Goal: Task Accomplishment & Management: Manage account settings

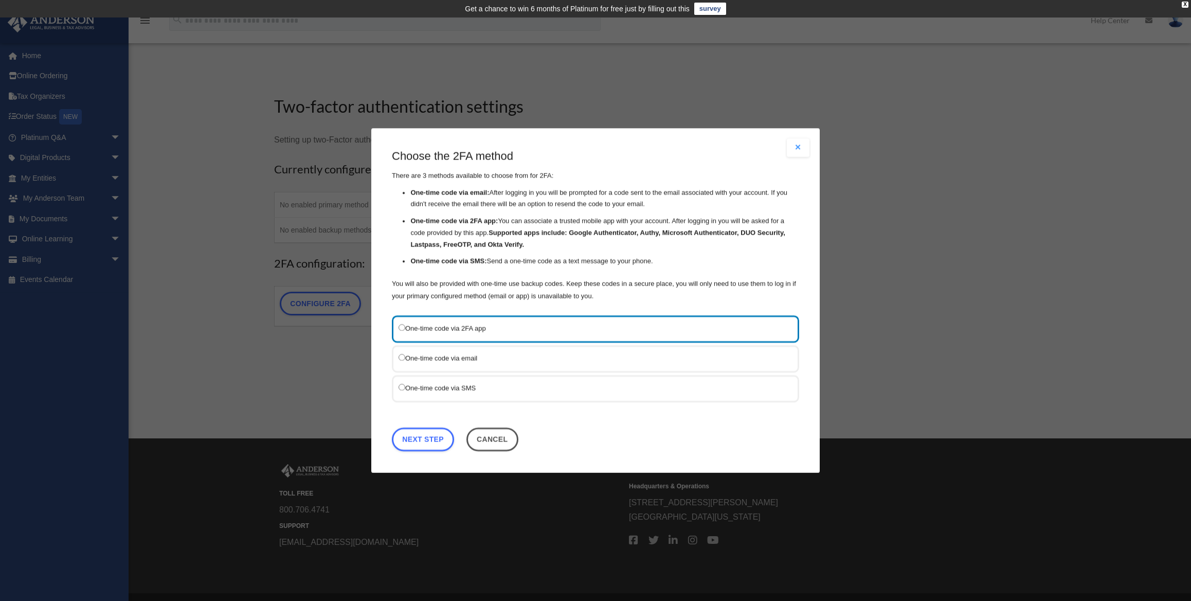
click at [491, 448] on button "Cancel" at bounding box center [493, 439] width 52 height 24
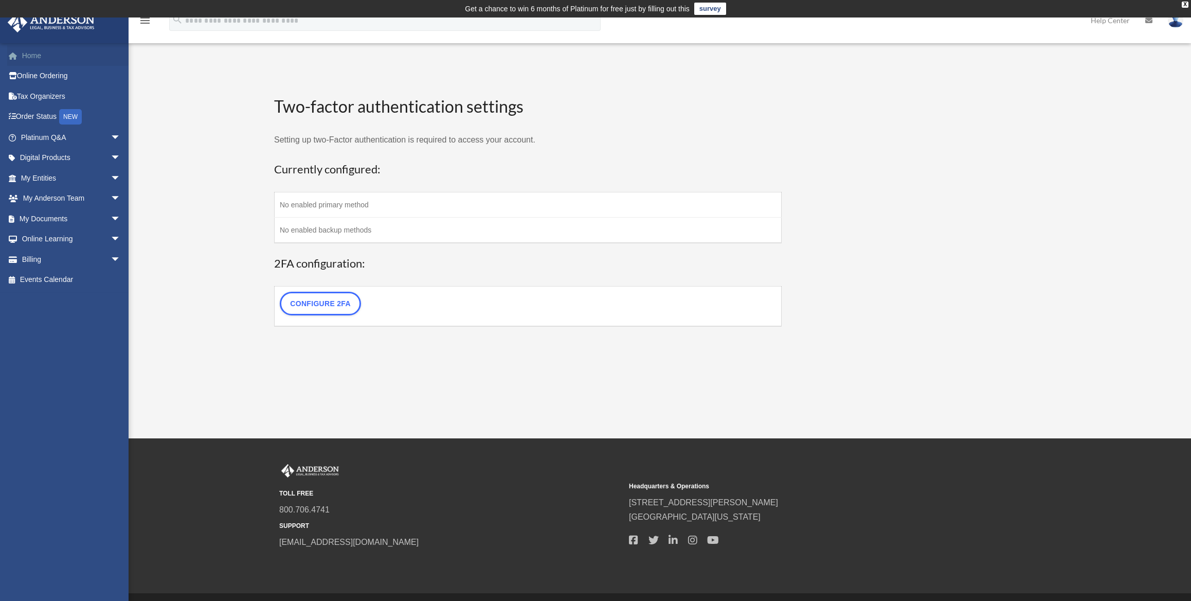
click at [45, 54] on link "Home" at bounding box center [71, 55] width 129 height 21
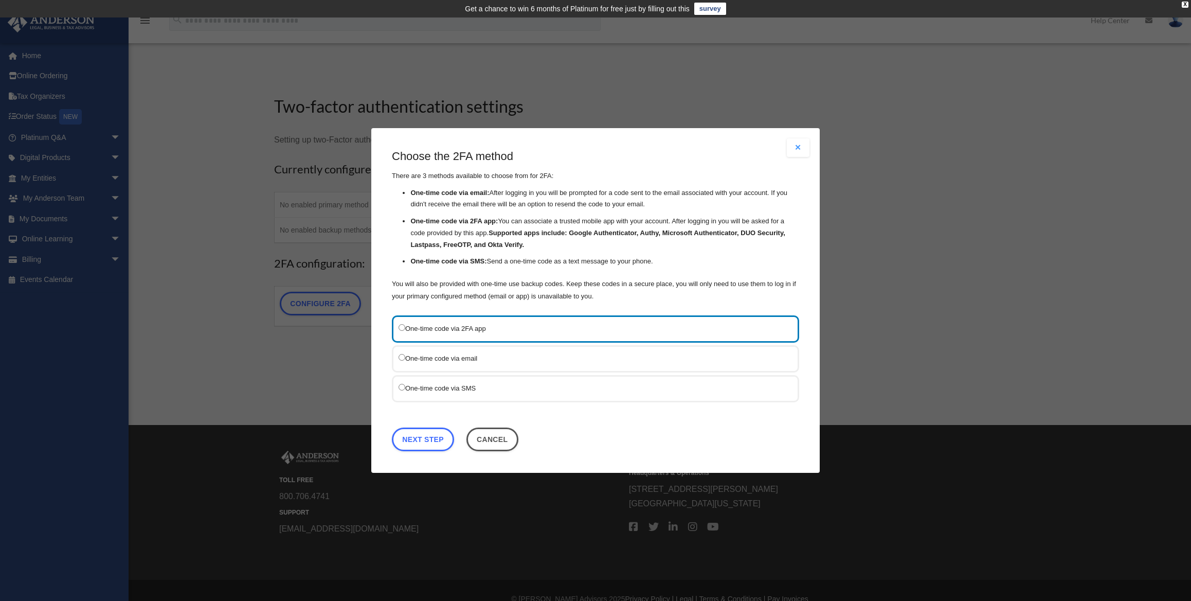
click at [798, 149] on button "Close modal" at bounding box center [798, 147] width 23 height 19
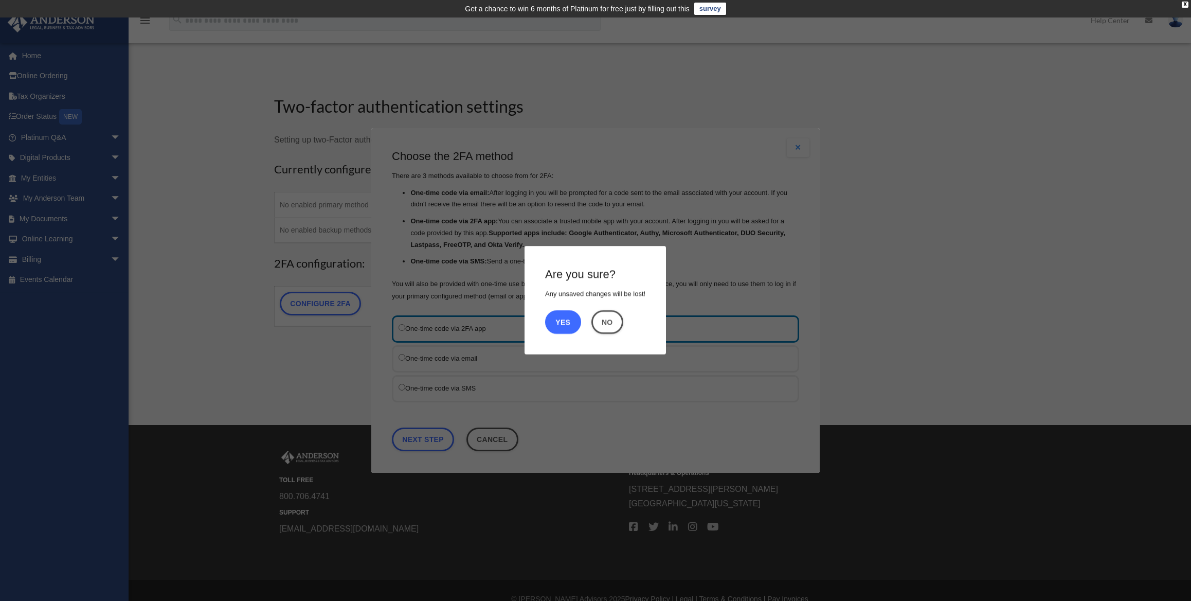
click at [567, 320] on button "Yes" at bounding box center [563, 322] width 36 height 24
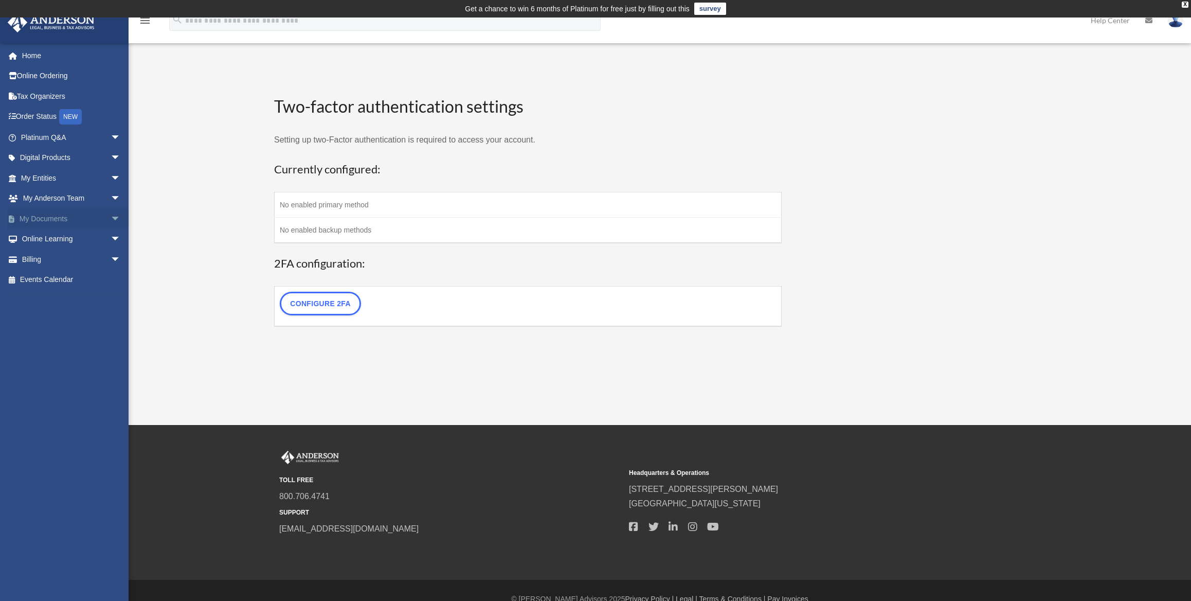
click at [72, 217] on link "My Documents arrow_drop_down" at bounding box center [71, 218] width 129 height 21
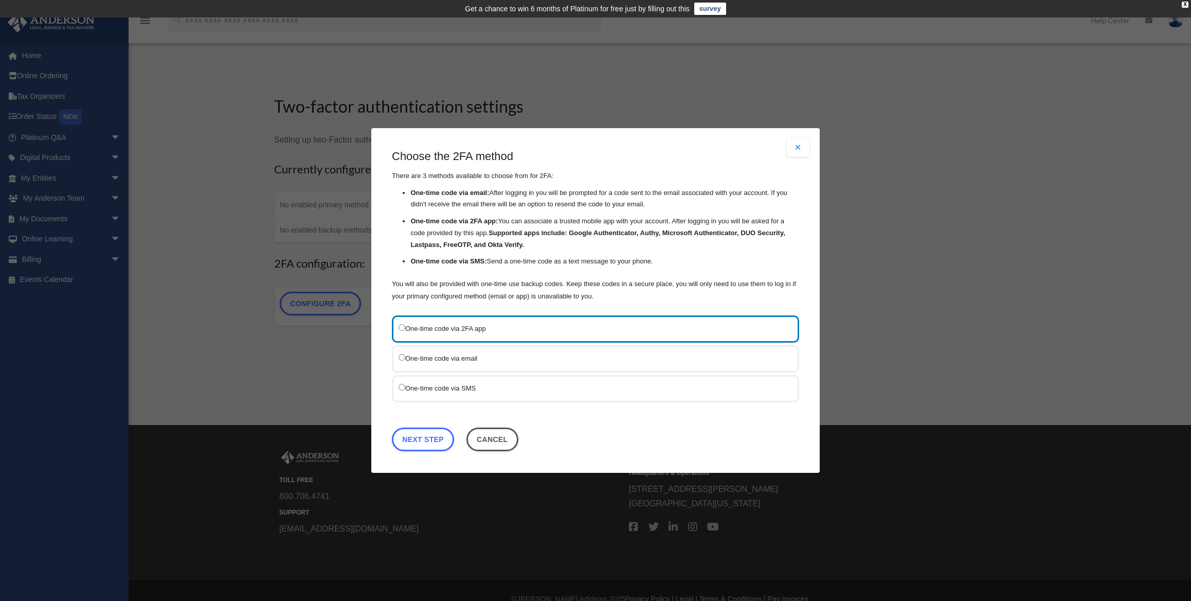
click at [453, 389] on label "One-time code via SMS" at bounding box center [591, 388] width 384 height 13
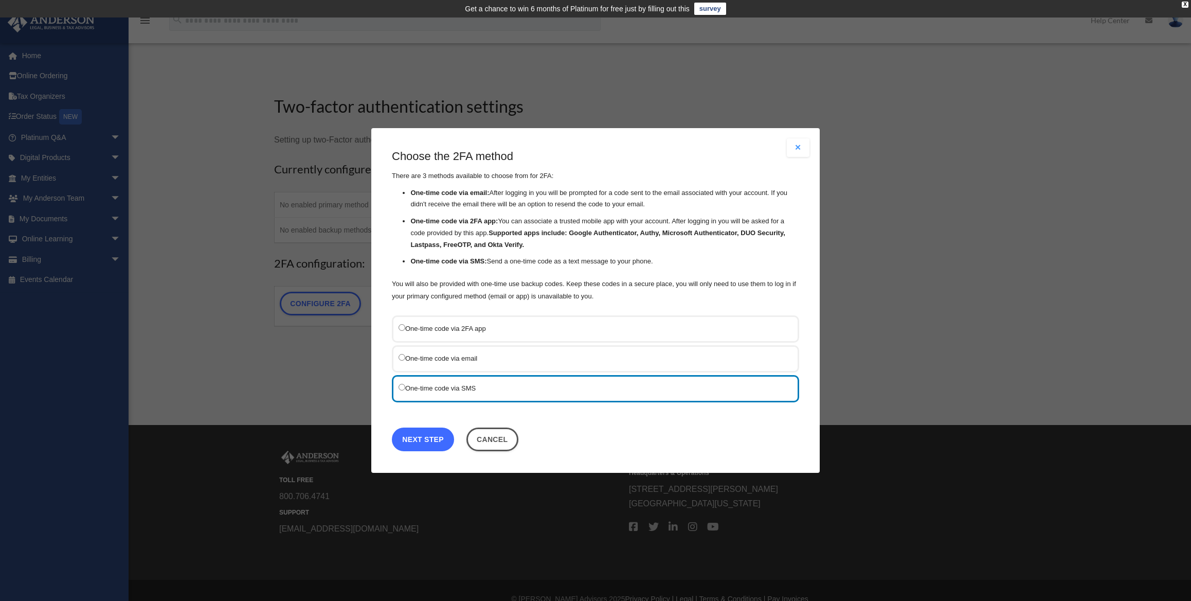
click at [433, 440] on link "Next Step" at bounding box center [423, 439] width 62 height 24
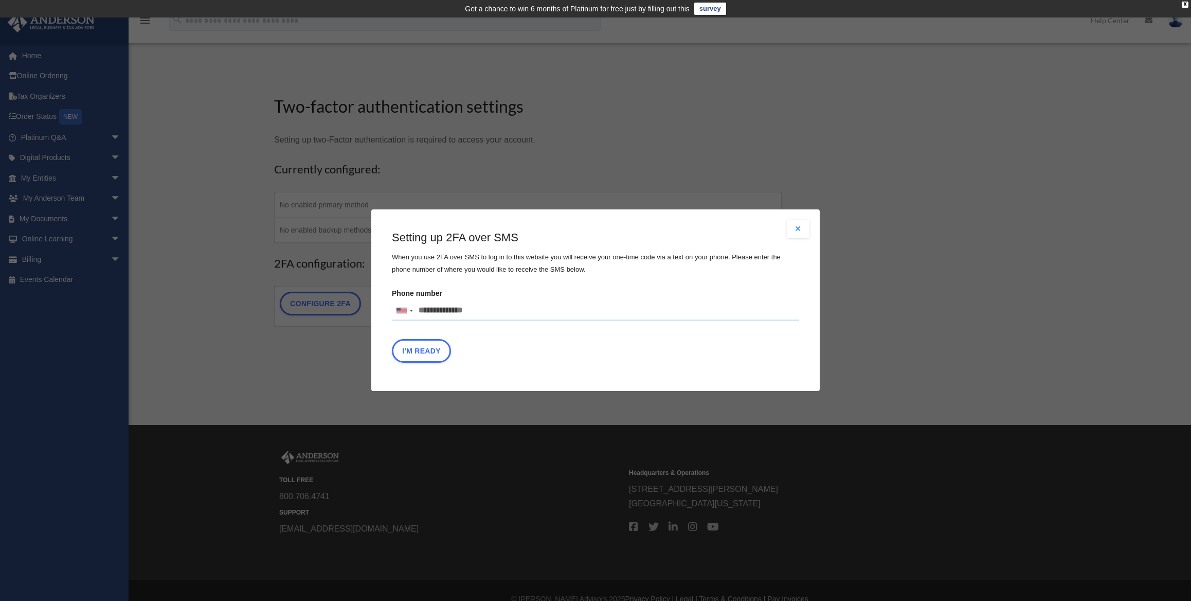
click at [464, 307] on input "Phone number United States +1 United Kingdom +44 Afghanistan (‫افغانستان‬‎) +93…" at bounding box center [595, 310] width 407 height 21
type input "**********"
type button "I'm Ready"
click at [429, 357] on button "I'm Ready" at bounding box center [421, 352] width 59 height 24
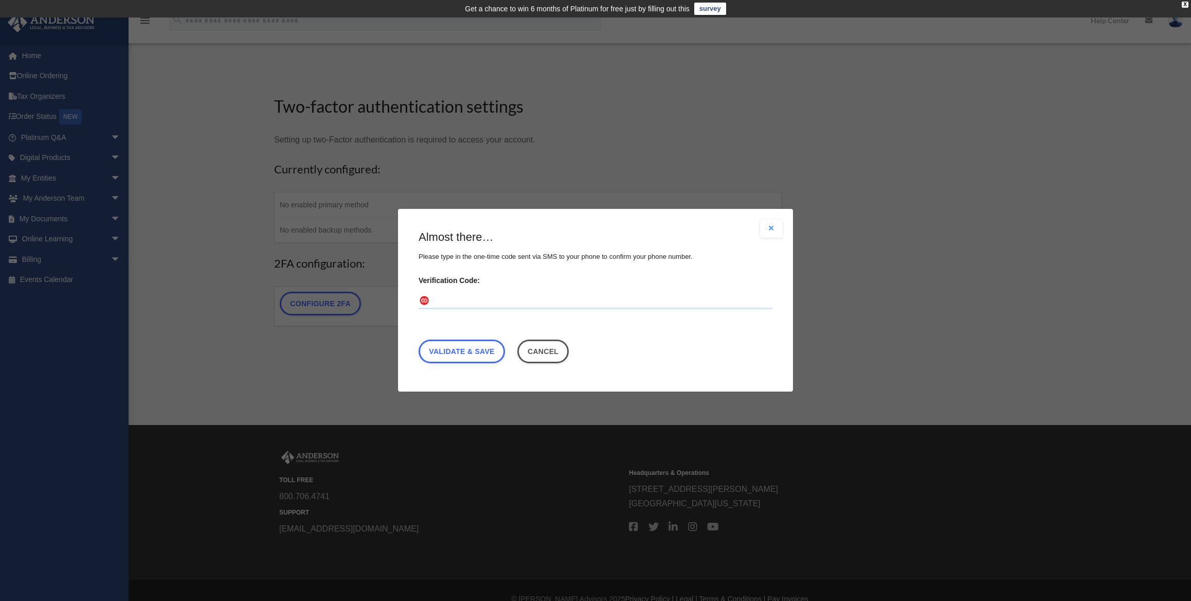
click at [507, 301] on input "Verification Code:" at bounding box center [596, 301] width 354 height 16
type input "******"
click at [492, 344] on link "Validate & Save" at bounding box center [462, 352] width 86 height 24
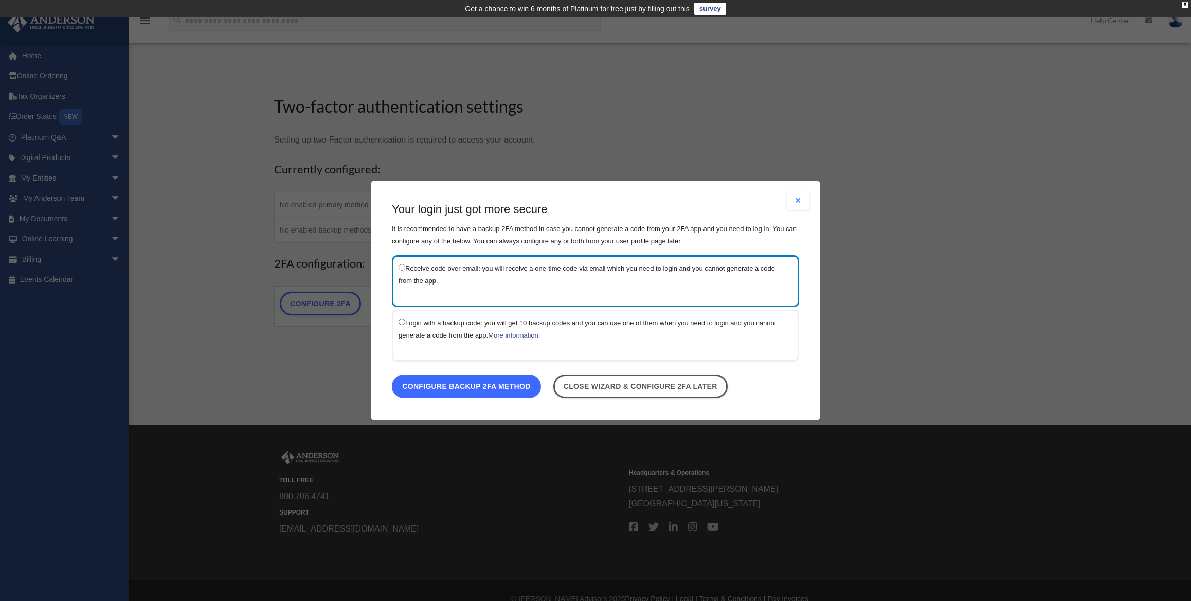
click at [495, 392] on link "Configure backup 2FA method" at bounding box center [466, 387] width 149 height 24
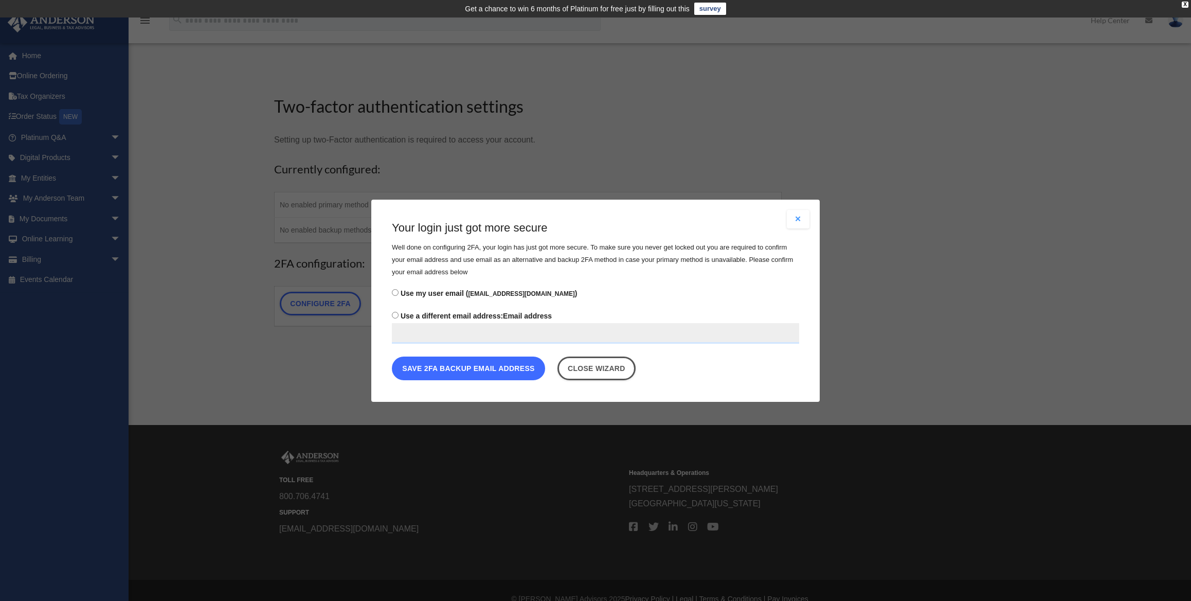
click at [500, 368] on button "Save 2FA backup email address" at bounding box center [468, 368] width 153 height 24
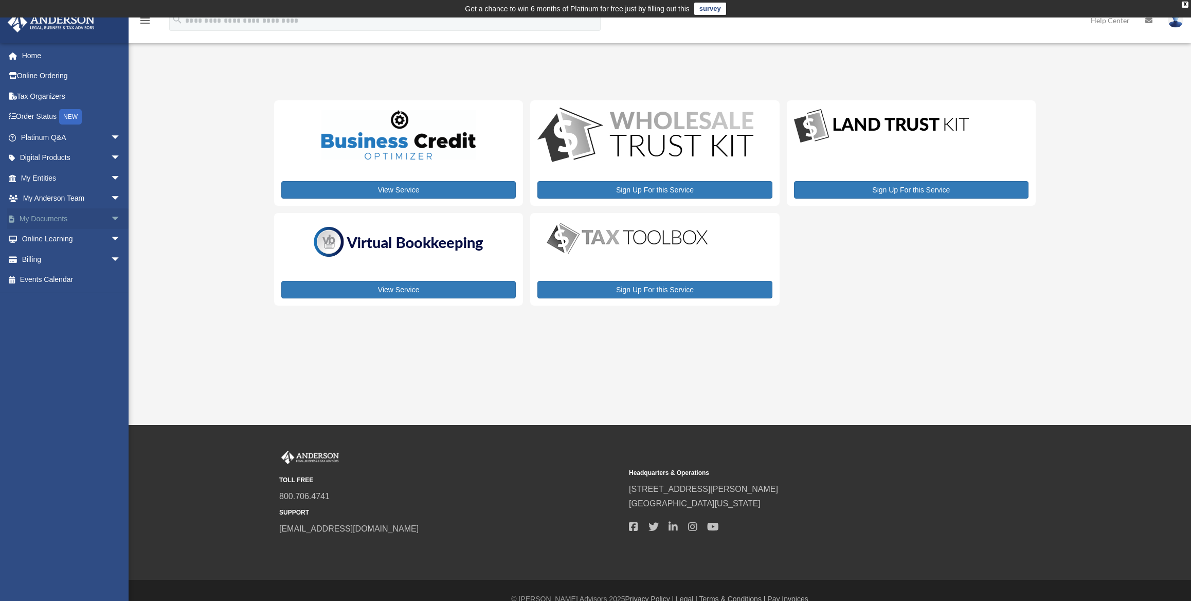
click at [63, 218] on link "My Documents arrow_drop_down" at bounding box center [71, 218] width 129 height 21
click at [111, 220] on span "arrow_drop_down" at bounding box center [121, 218] width 21 height 21
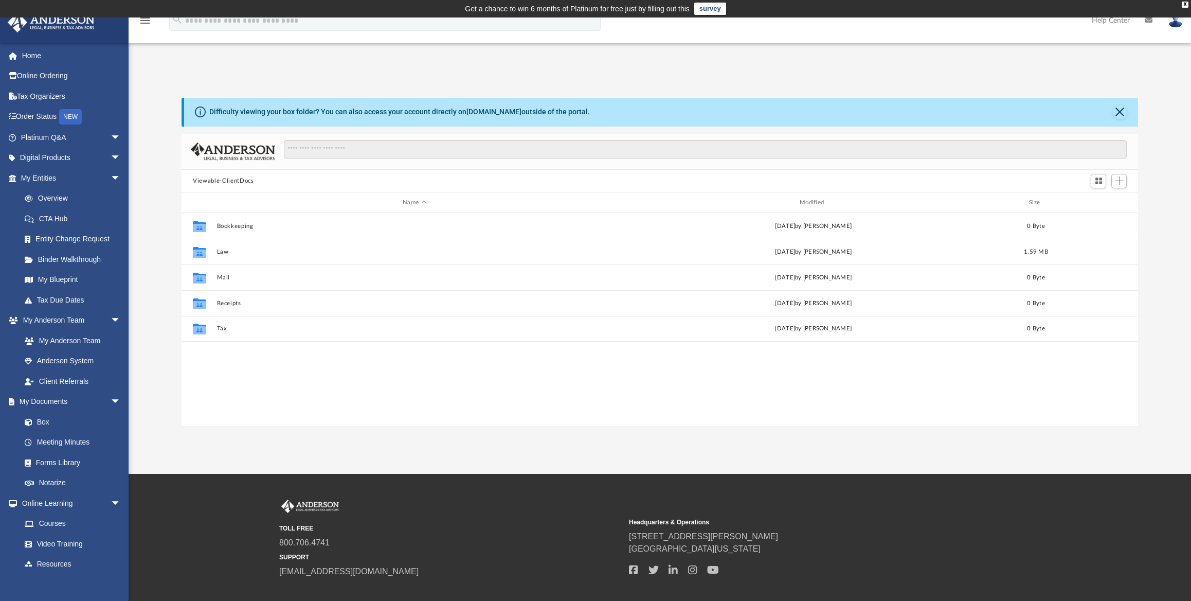
scroll to position [226, 949]
click at [51, 77] on link "Online Ordering" at bounding box center [71, 76] width 129 height 21
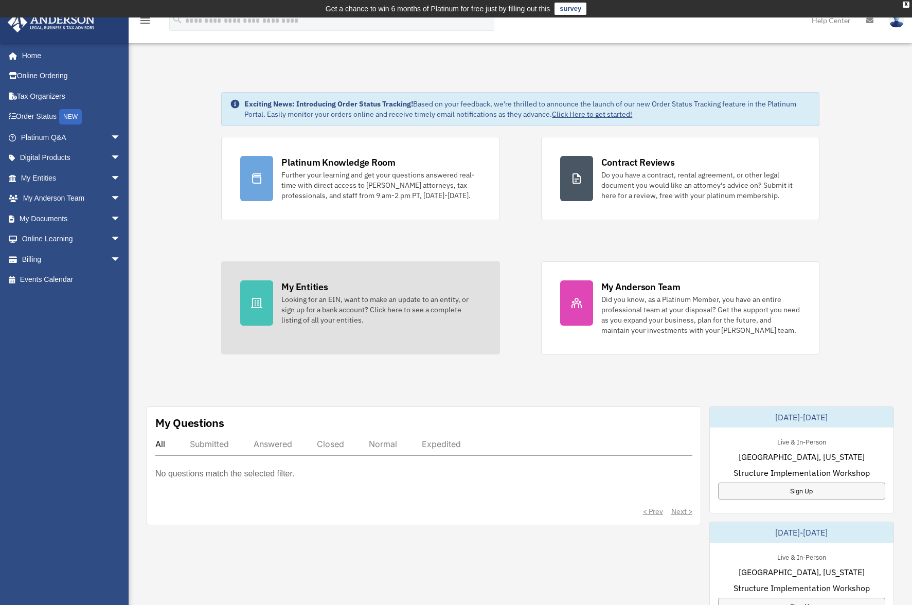
click at [327, 279] on link "My Entities Looking for an EIN, want to make an update to an entity, or sign up…" at bounding box center [360, 307] width 278 height 93
click at [366, 304] on div "Looking for an EIN, want to make an update to an entity, or sign up for a bank …" at bounding box center [380, 309] width 199 height 31
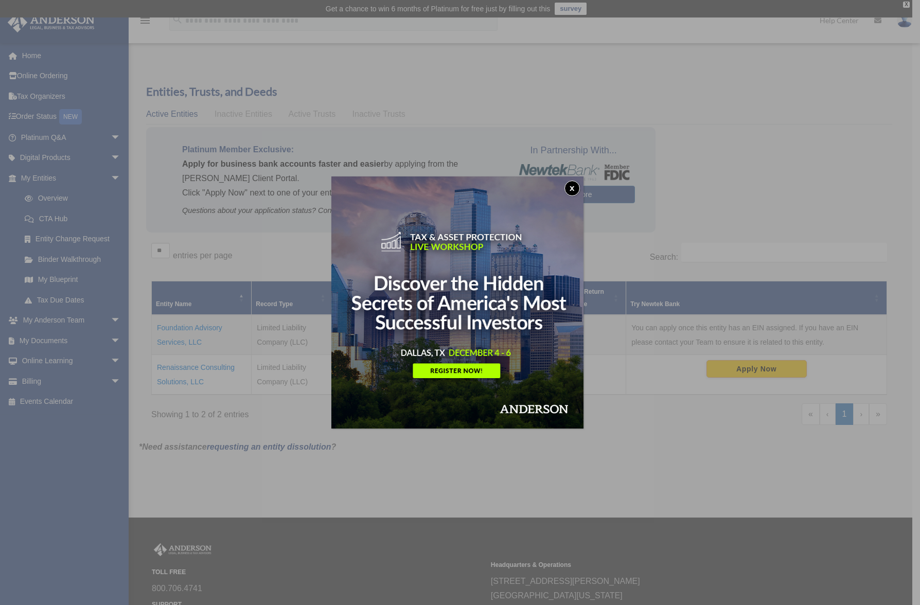
click at [573, 186] on button "x" at bounding box center [571, 188] width 15 height 15
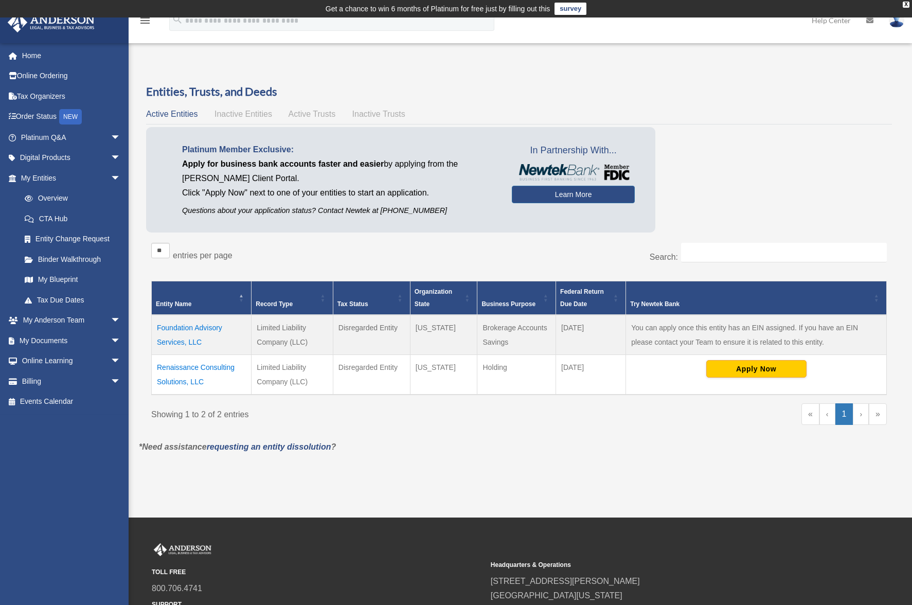
click at [212, 368] on td "Renaissance Consulting Solutions, LLC" at bounding box center [202, 374] width 100 height 40
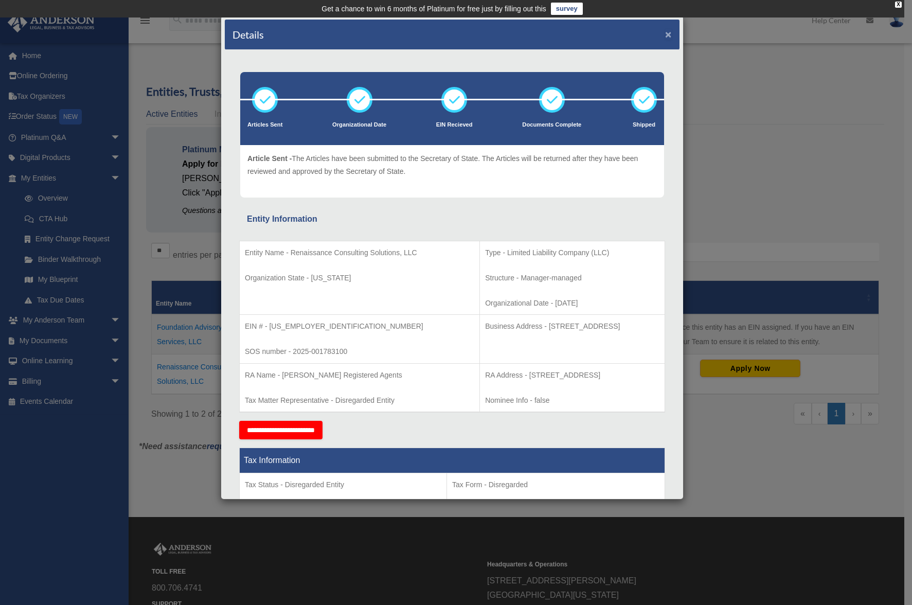
click at [665, 33] on button "×" at bounding box center [668, 34] width 7 height 11
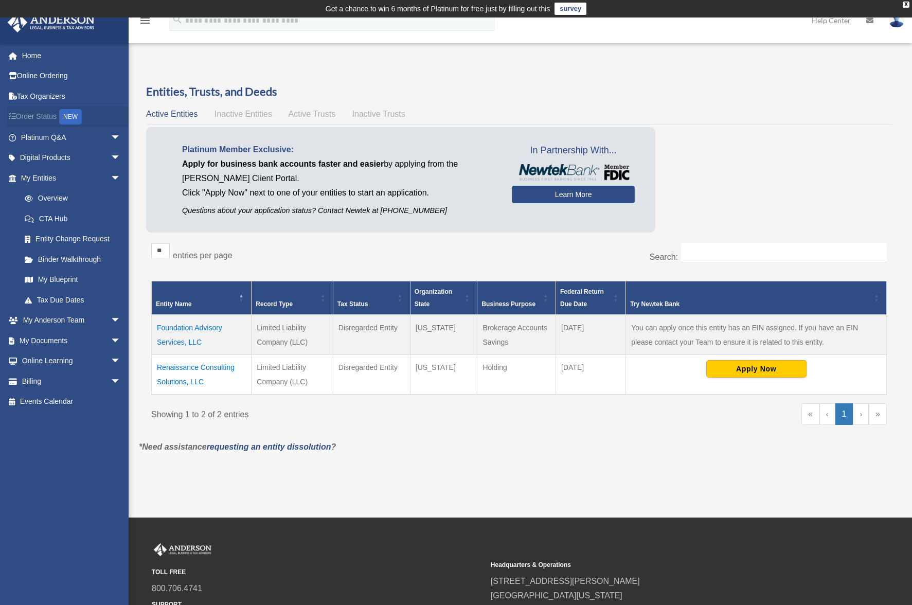
click at [46, 114] on link "Order Status NEW" at bounding box center [71, 116] width 129 height 21
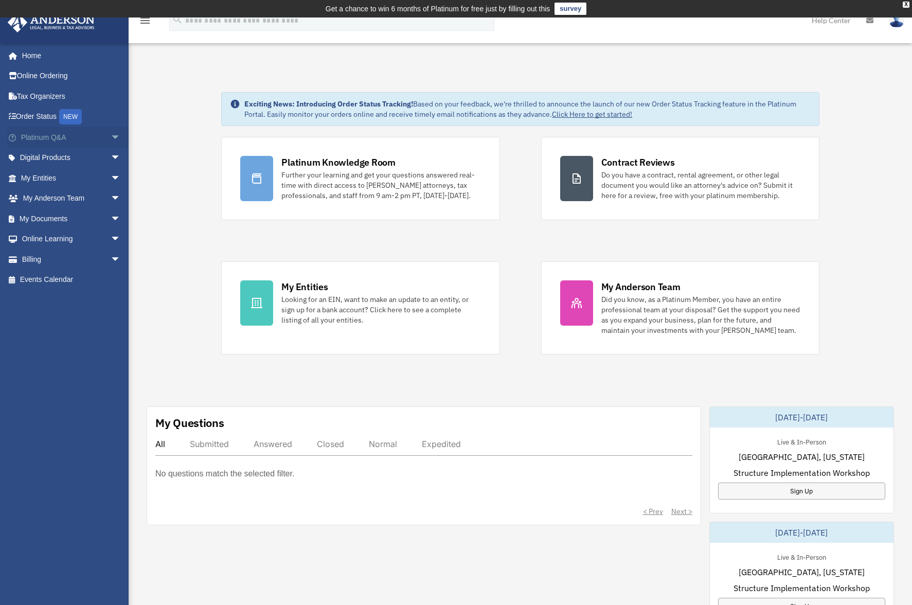
click at [111, 140] on span "arrow_drop_down" at bounding box center [121, 137] width 21 height 21
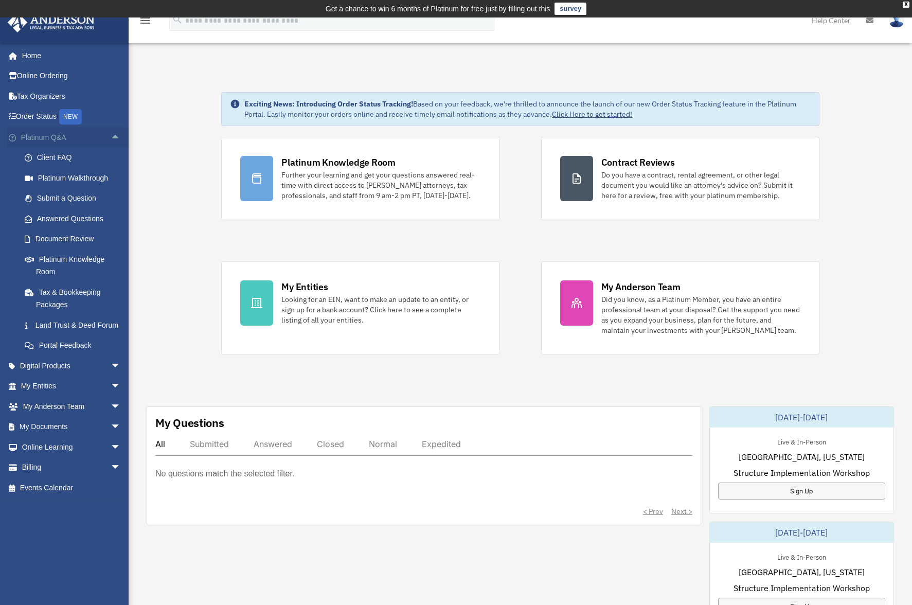
click at [111, 140] on span "arrow_drop_up" at bounding box center [121, 137] width 21 height 21
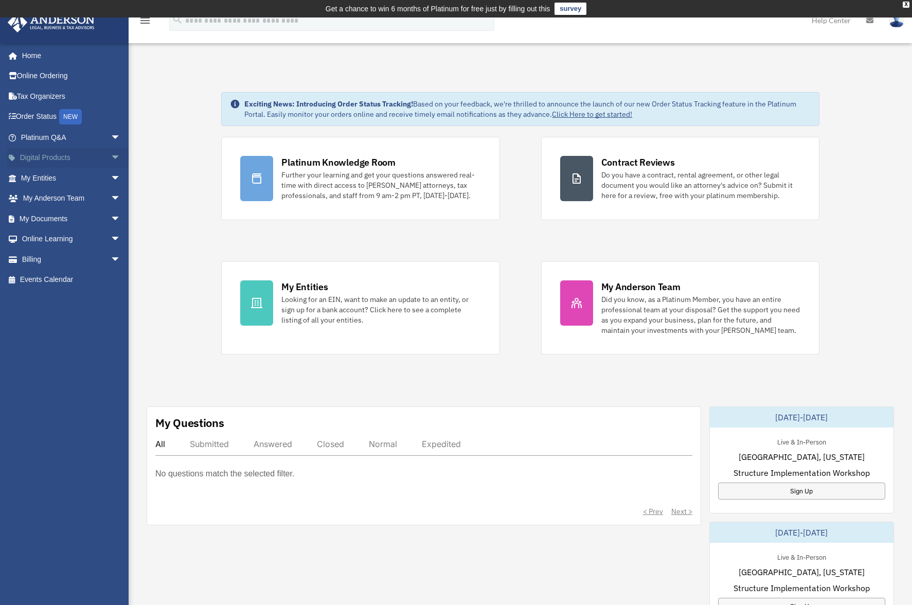
click at [111, 165] on span "arrow_drop_down" at bounding box center [121, 158] width 21 height 21
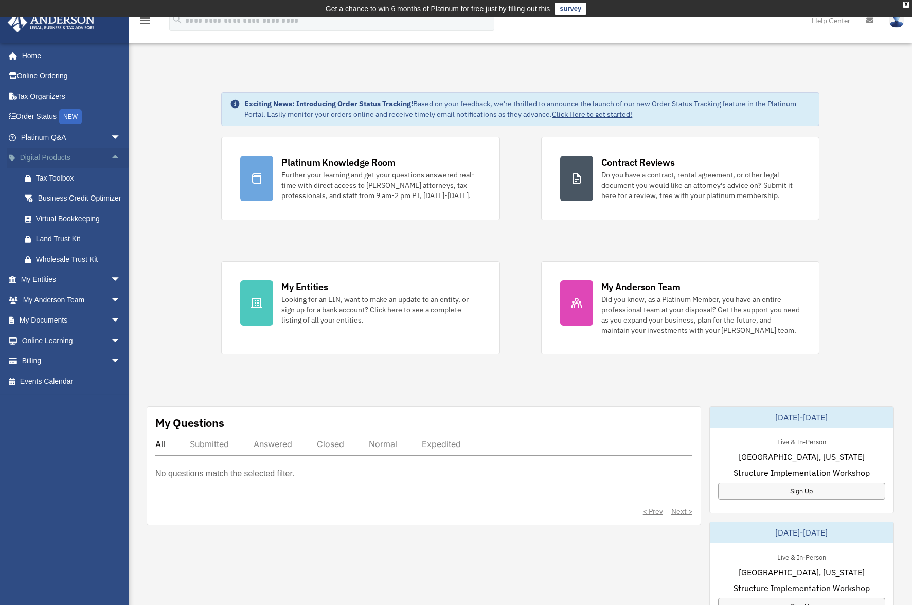
click at [111, 162] on span "arrow_drop_up" at bounding box center [121, 158] width 21 height 21
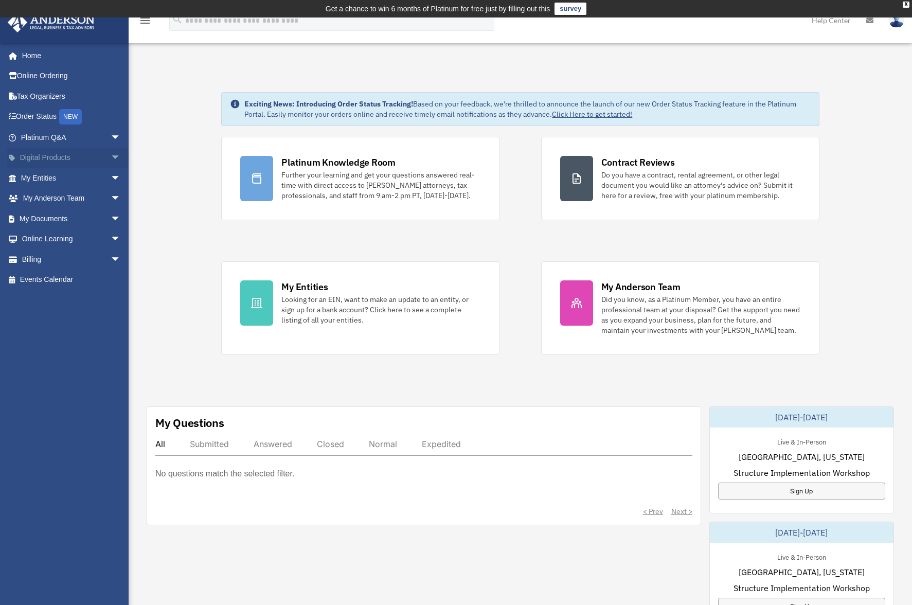
click at [111, 162] on span "arrow_drop_down" at bounding box center [121, 158] width 21 height 21
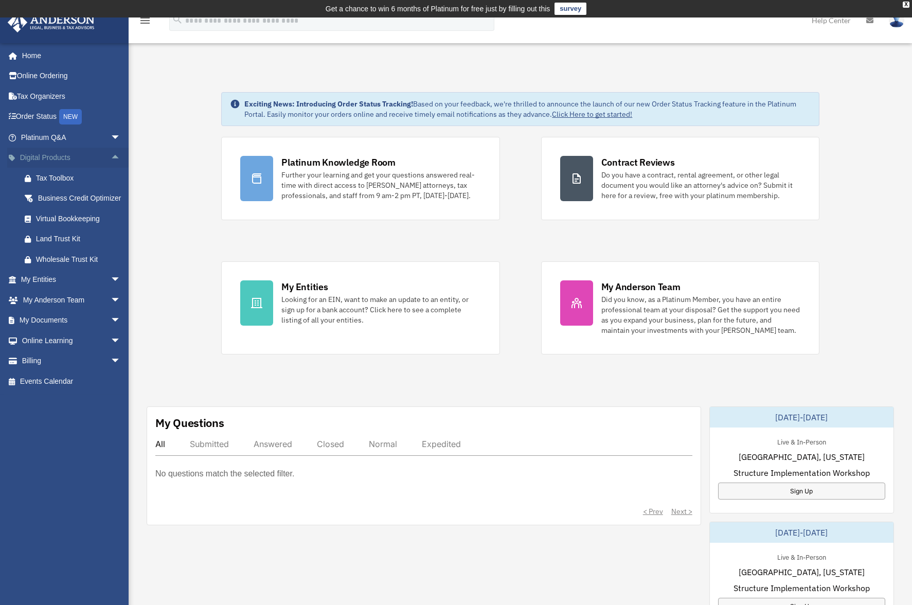
click at [111, 162] on span "arrow_drop_up" at bounding box center [121, 158] width 21 height 21
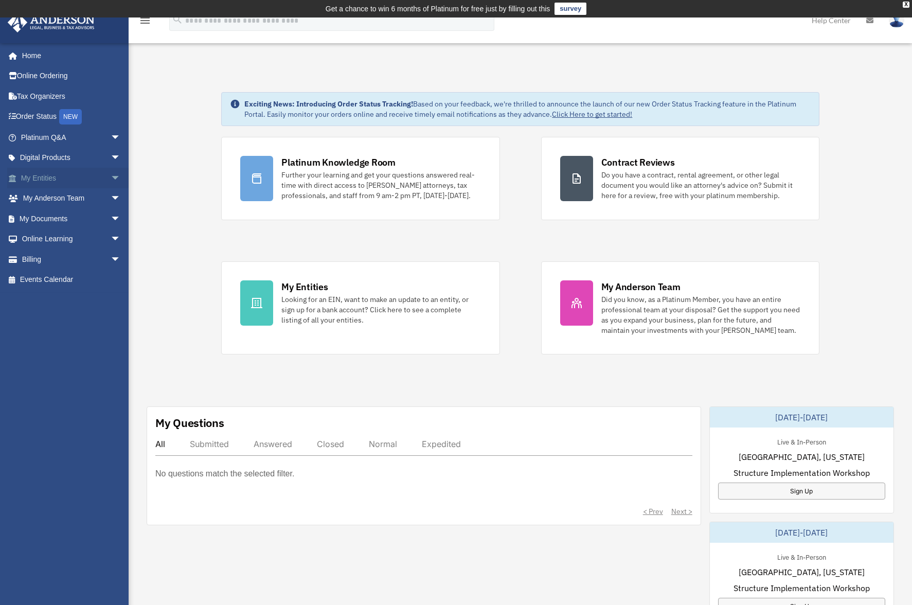
click at [111, 180] on span "arrow_drop_down" at bounding box center [121, 178] width 21 height 21
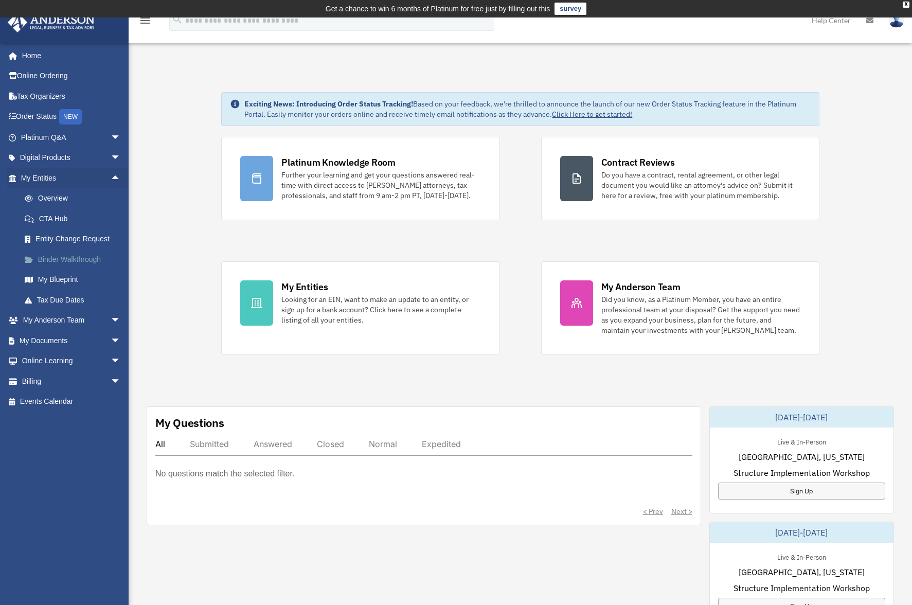
click at [84, 263] on link "Binder Walkthrough" at bounding box center [75, 259] width 122 height 21
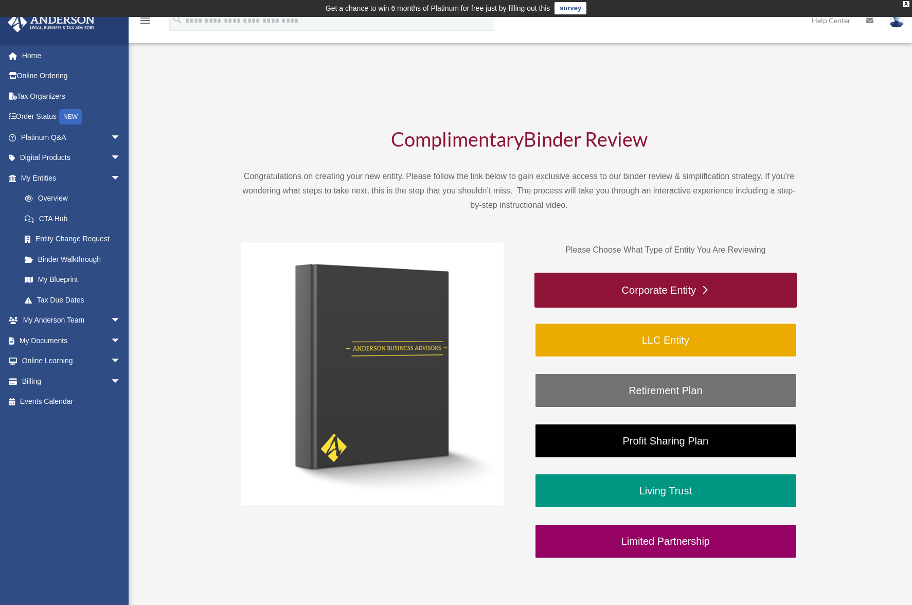
scroll to position [2, 0]
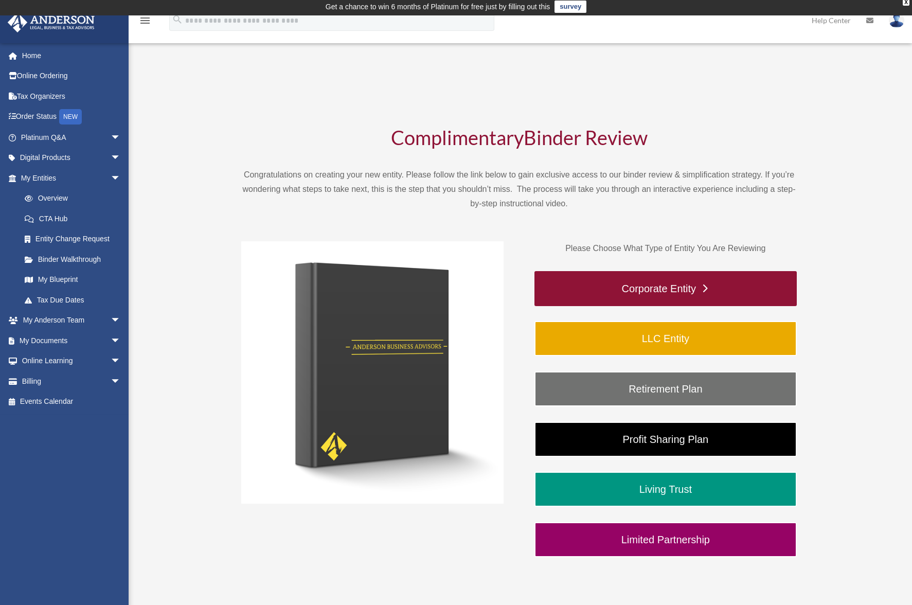
click at [738, 292] on link "Corporate Entity" at bounding box center [665, 288] width 262 height 35
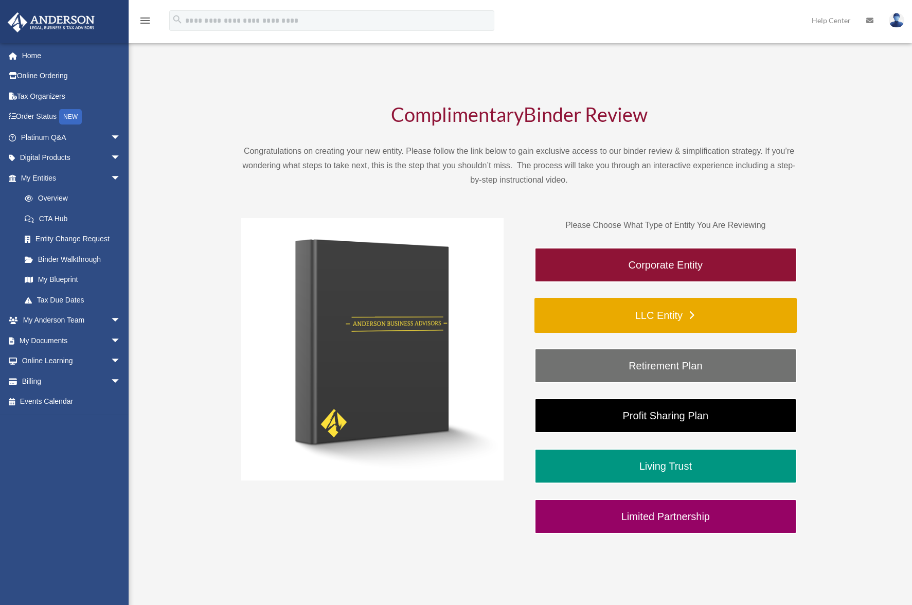
click at [707, 328] on link "LLC Entity" at bounding box center [665, 315] width 262 height 35
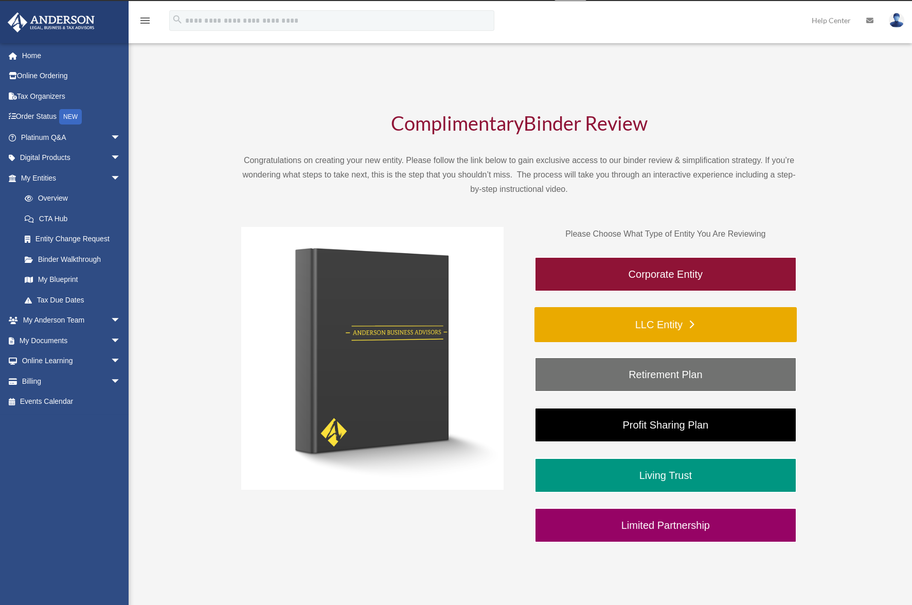
scroll to position [20, 0]
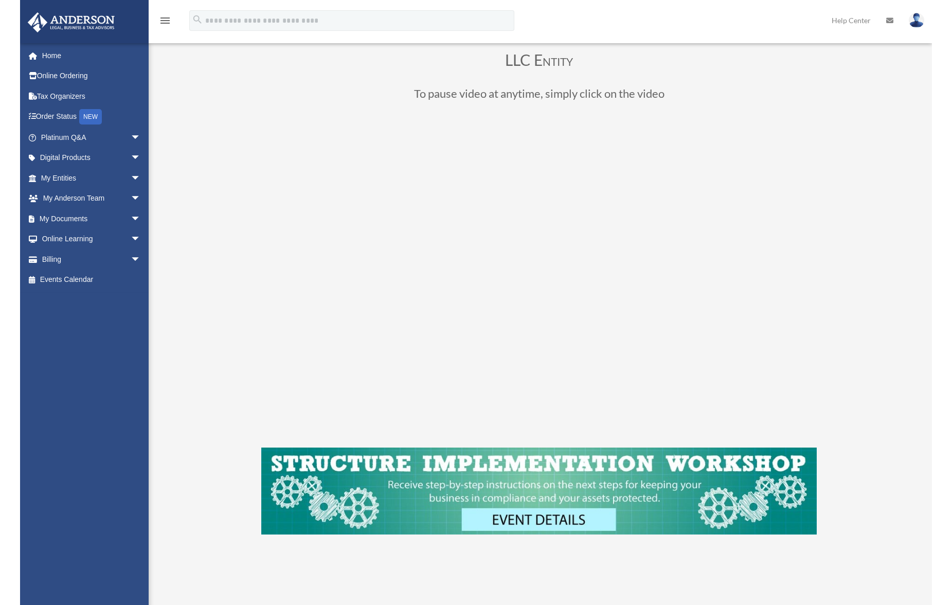
scroll to position [80, 0]
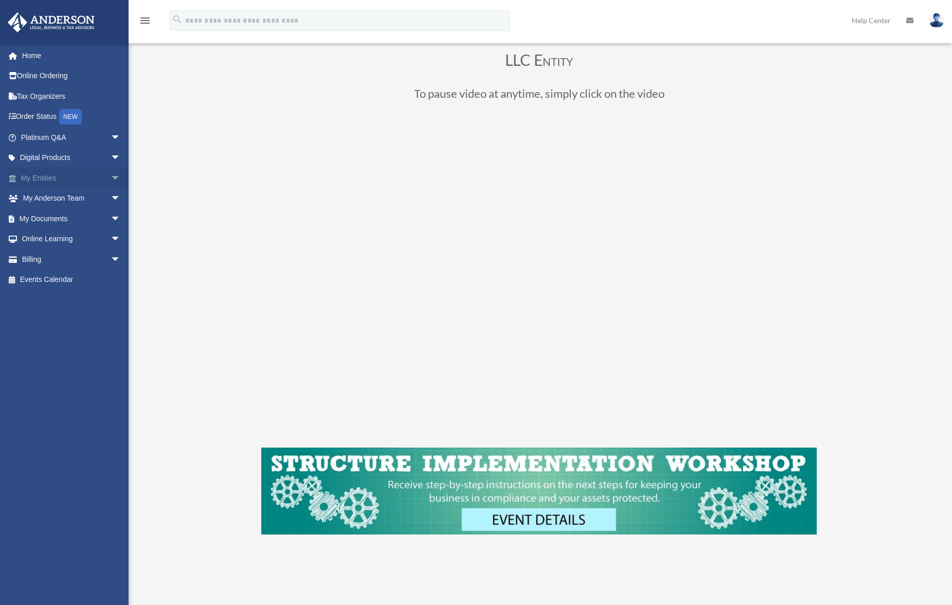
click at [70, 182] on link "My Entities arrow_drop_down" at bounding box center [71, 178] width 129 height 21
click at [77, 178] on link "My Entities arrow_drop_down" at bounding box center [71, 178] width 129 height 21
click at [87, 217] on link "My Documents arrow_drop_down" at bounding box center [71, 218] width 129 height 21
click at [112, 220] on span "arrow_drop_down" at bounding box center [121, 218] width 21 height 21
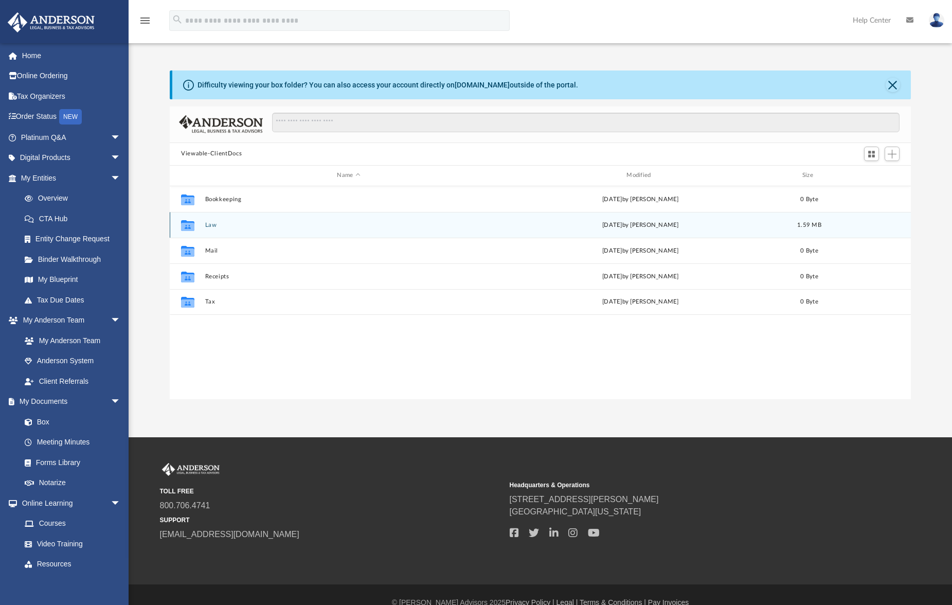
scroll to position [226, 734]
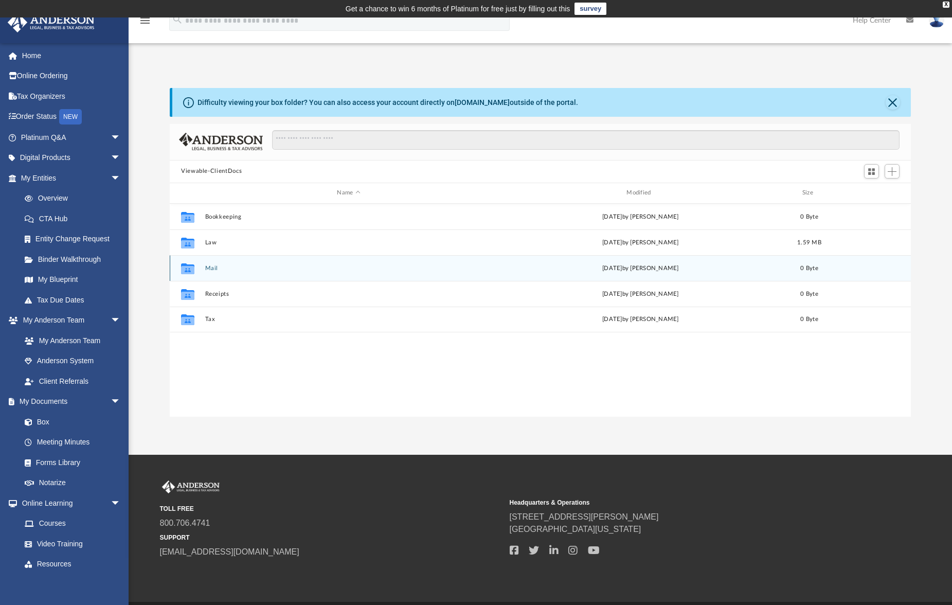
click at [215, 270] on button "Mail" at bounding box center [349, 267] width 288 height 7
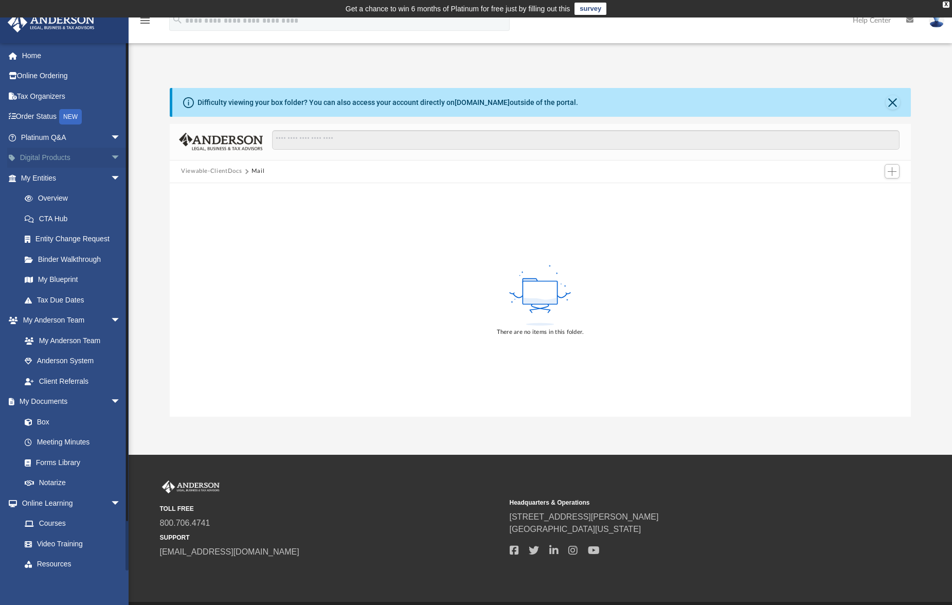
click at [51, 157] on link "Digital Products arrow_drop_down" at bounding box center [71, 158] width 129 height 21
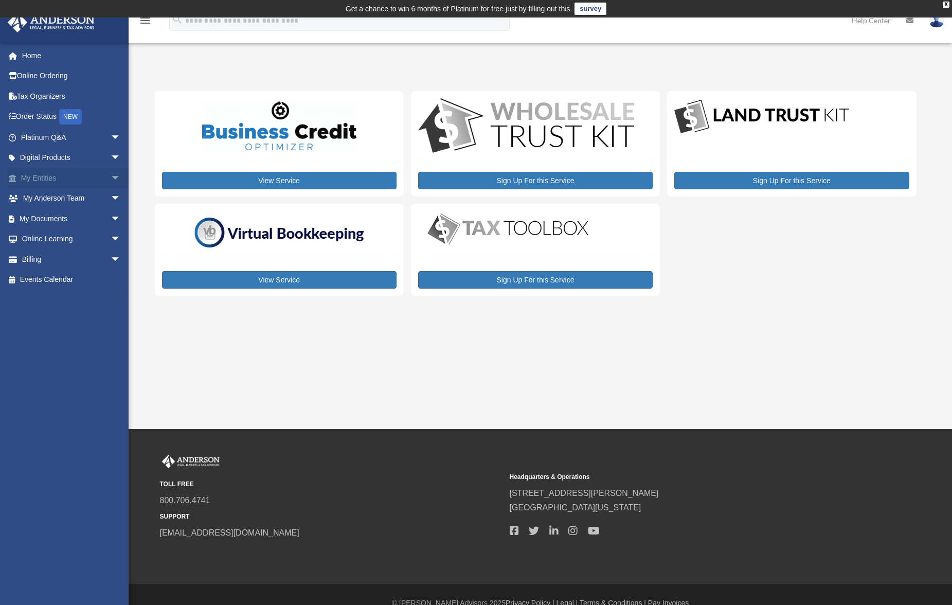
click at [85, 183] on link "My Entities arrow_drop_down" at bounding box center [71, 178] width 129 height 21
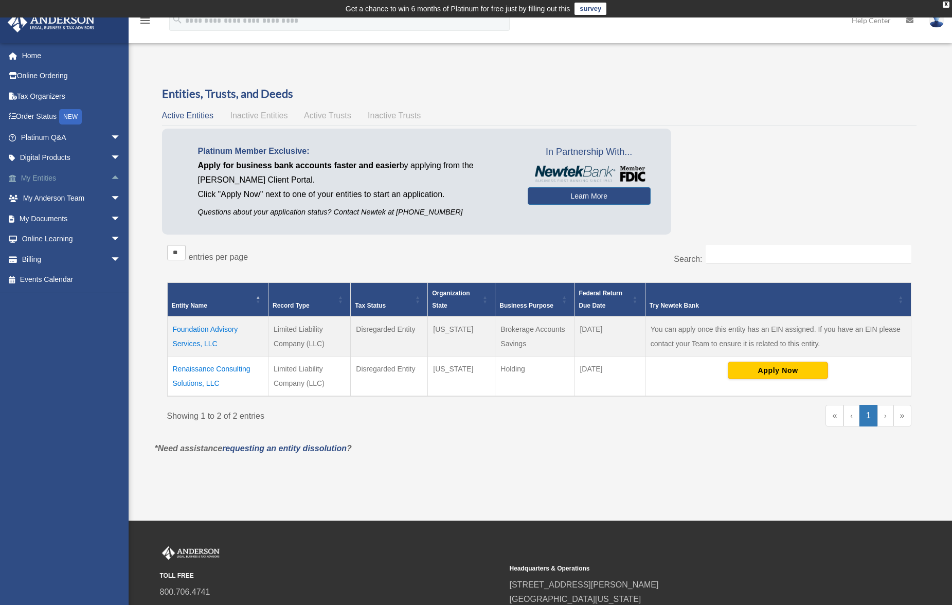
click at [111, 180] on span "arrow_drop_up" at bounding box center [121, 178] width 21 height 21
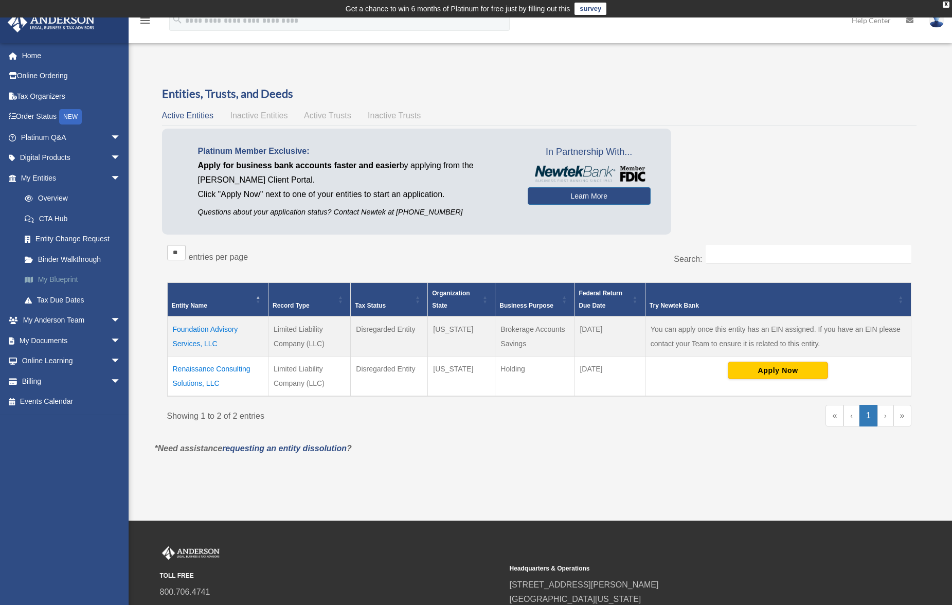
click at [70, 286] on link "My Blueprint" at bounding box center [75, 280] width 122 height 21
